Goal: Transaction & Acquisition: Purchase product/service

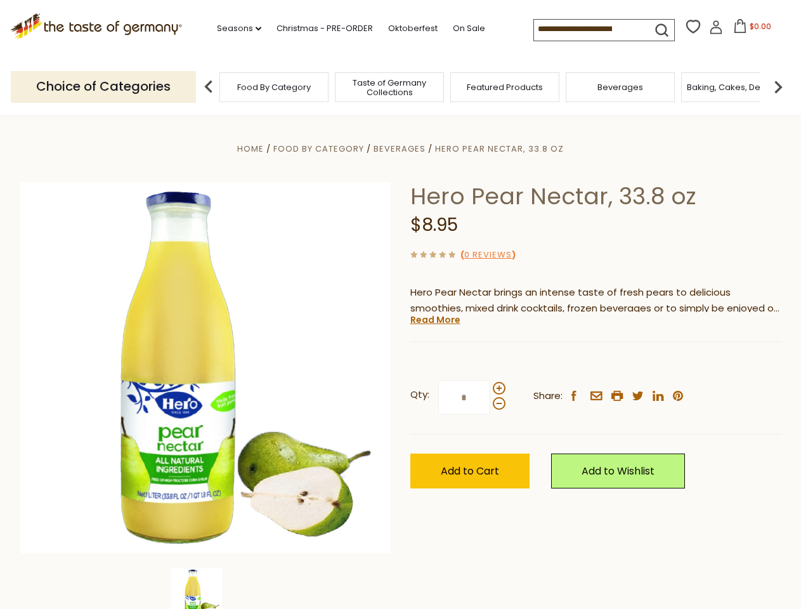
click at [400, 304] on div "Home Food By Category [GEOGRAPHIC_DATA] Hero Pear Nectar, 33.8 oz Hero Pear Nec…" at bounding box center [401, 385] width 780 height 488
click at [234, 29] on link "Seasons dropdown_arrow" at bounding box center [239, 29] width 44 height 14
click at [588, 29] on input at bounding box center [587, 29] width 107 height 18
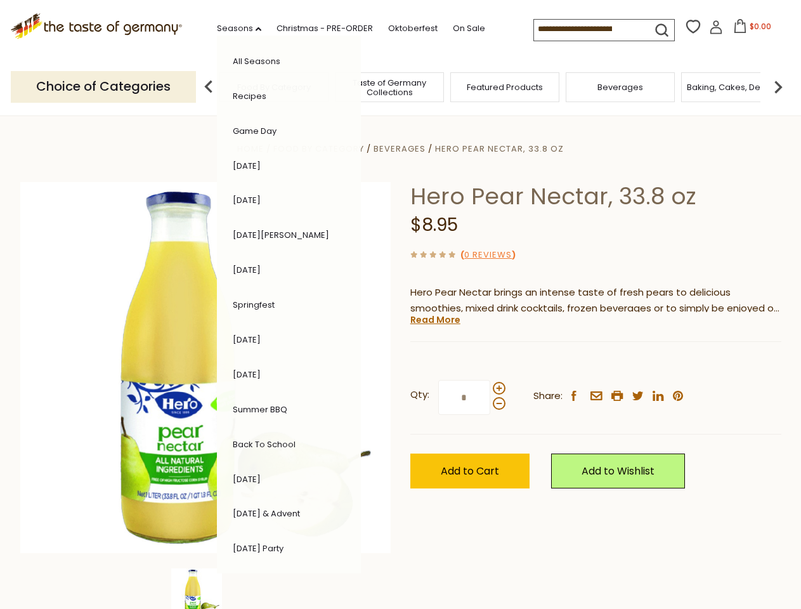
click at [750, 30] on span "$0.00" at bounding box center [761, 26] width 22 height 11
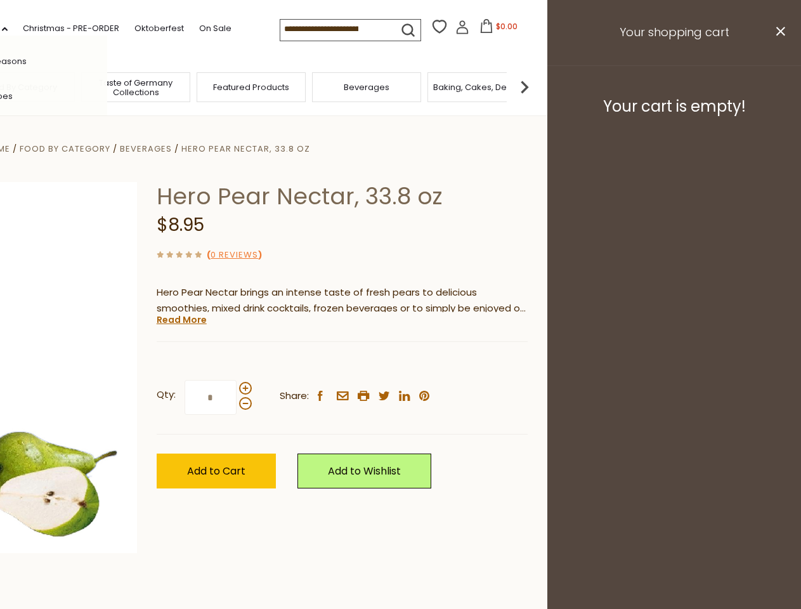
click at [107, 86] on div "All Seasons Recipes Game Day [DATE] [DATE] [DATE][PERSON_NAME] [DATE] Springfes…" at bounding box center [35, 305] width 144 height 538
click at [537, 86] on img at bounding box center [524, 86] width 25 height 25
click at [400, 362] on div "Qty: * Share: facebook email printer twitter linkedin pinterest" at bounding box center [342, 398] width 371 height 74
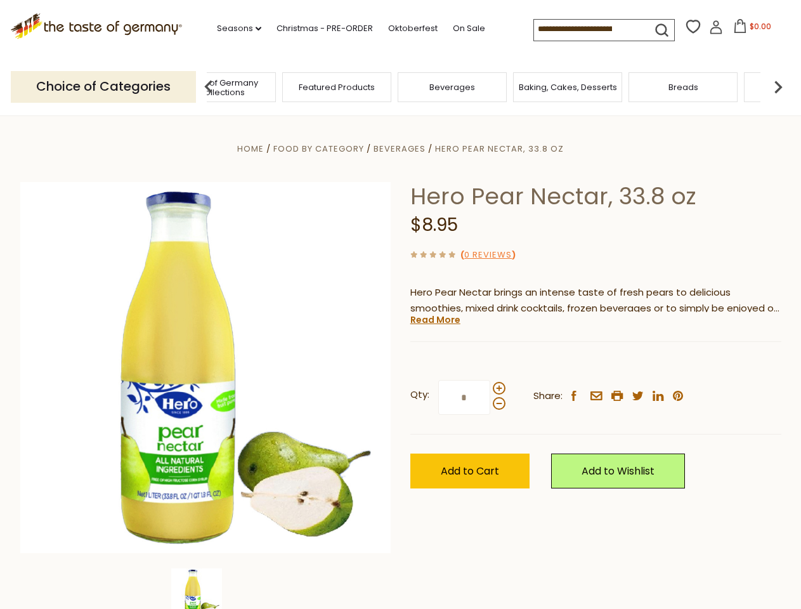
click at [205, 588] on img at bounding box center [196, 593] width 51 height 51
click at [434, 320] on link "Read More" at bounding box center [435, 319] width 50 height 13
